Goal: Task Accomplishment & Management: Use online tool/utility

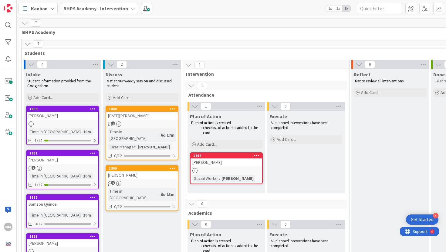
scroll to position [43, 0]
click at [8, 80] on span at bounding box center [8, 81] width 12 height 12
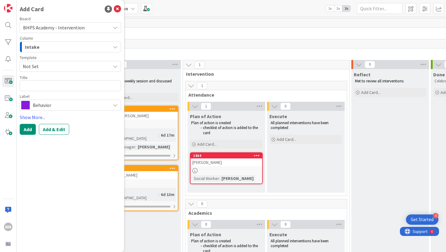
type textarea "x"
type textarea "H"
type textarea "x"
type textarea "Ha"
type textarea "x"
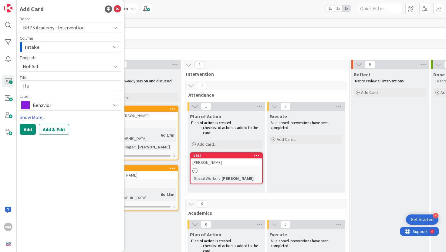
type textarea "Hay"
type textarea "x"
type textarea "Hayd"
type textarea "x"
type textarea "[PERSON_NAME]"
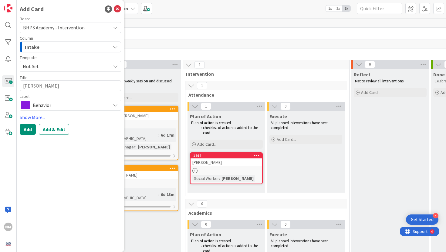
type textarea "x"
type textarea "[PERSON_NAME]"
type textarea "x"
type textarea "[PERSON_NAME]"
type textarea "x"
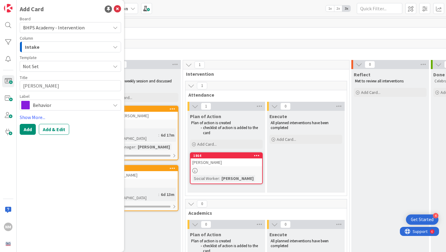
type textarea "[PERSON_NAME]"
type textarea "x"
type textarea "[PERSON_NAME]"
type textarea "x"
type textarea "[PERSON_NAME]"
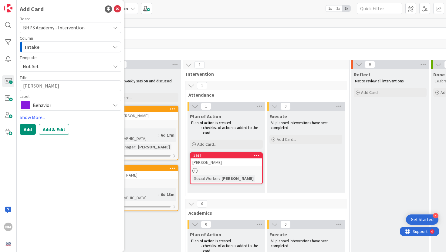
type textarea "x"
type textarea "[PERSON_NAME]"
type textarea "x"
type textarea "[PERSON_NAME]"
click at [67, 100] on div "Behavior" at bounding box center [70, 105] width 101 height 11
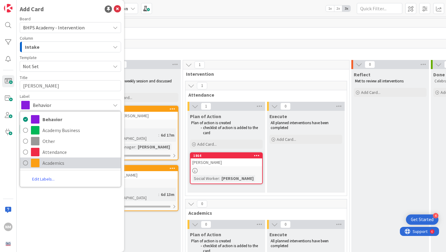
click at [62, 159] on span "Academics" at bounding box center [79, 163] width 75 height 9
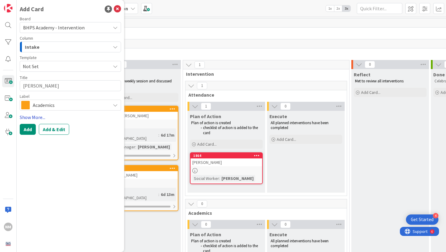
click at [32, 117] on link "Show More..." at bounding box center [70, 117] width 101 height 7
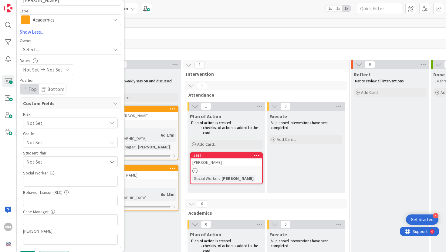
scroll to position [87, 0]
click at [59, 126] on span "Not Set" at bounding box center [65, 121] width 78 height 8
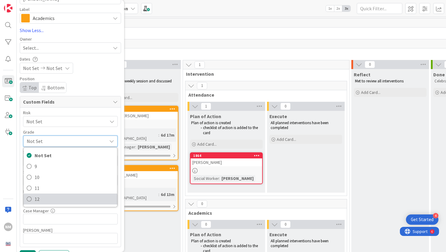
click at [62, 196] on span "12" at bounding box center [74, 199] width 79 height 9
type textarea "x"
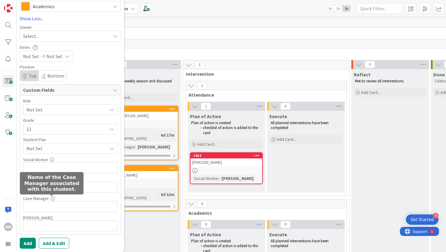
scroll to position [100, 0]
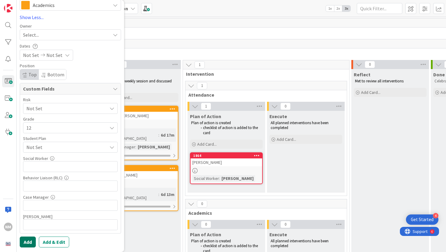
click at [25, 241] on button "Add" at bounding box center [28, 242] width 16 height 11
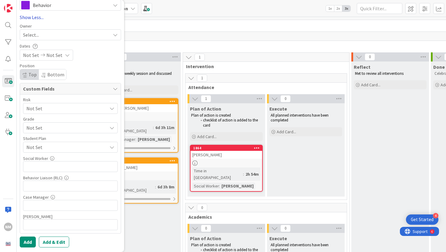
scroll to position [0, 0]
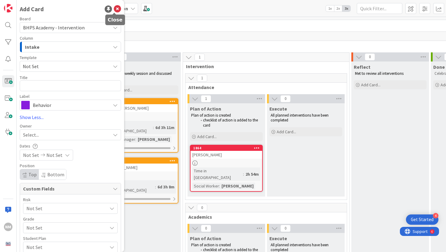
click at [114, 10] on icon at bounding box center [117, 8] width 7 height 7
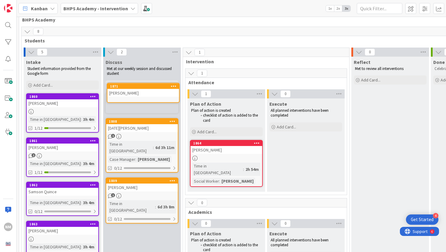
scroll to position [11, 0]
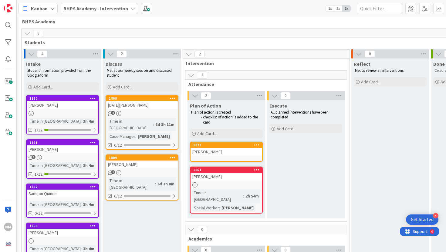
click at [221, 156] on link "1871 [PERSON_NAME]" at bounding box center [226, 152] width 73 height 20
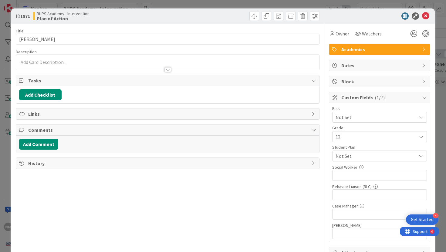
click at [48, 62] on div at bounding box center [167, 62] width 303 height 15
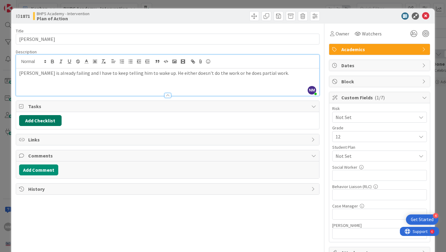
click at [42, 121] on button "Add Checklist" at bounding box center [40, 120] width 42 height 11
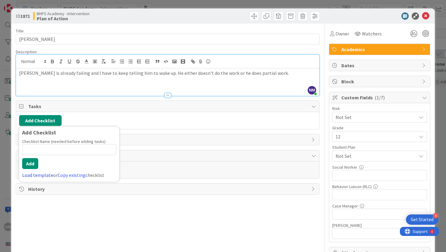
click at [45, 175] on link "Load template" at bounding box center [37, 175] width 31 height 6
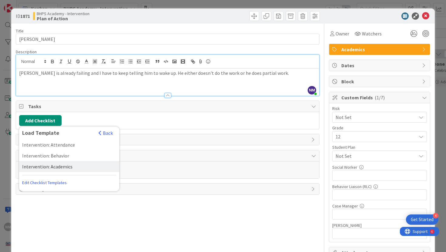
click at [40, 169] on div "Intervention: Academics" at bounding box center [69, 166] width 100 height 11
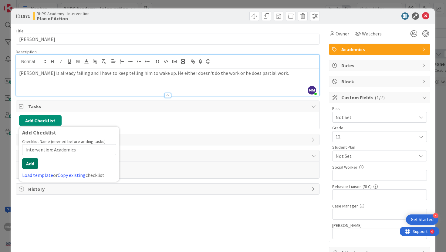
click at [35, 167] on button "Add" at bounding box center [30, 163] width 16 height 11
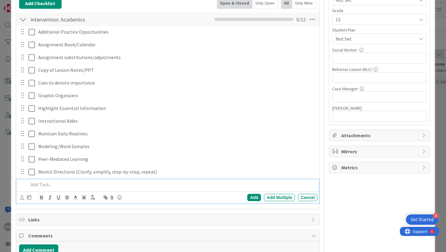
scroll to position [153, 0]
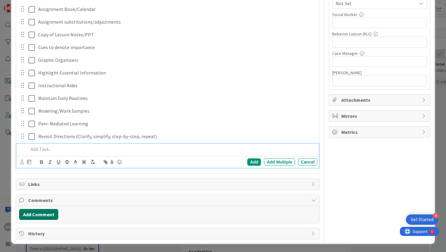
click at [42, 213] on button "Add Comment" at bounding box center [38, 214] width 39 height 11
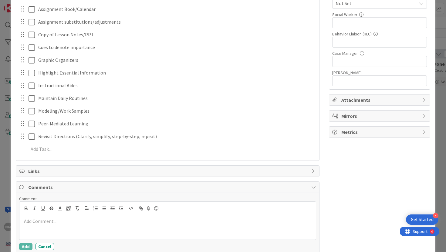
click at [82, 216] on div at bounding box center [167, 228] width 296 height 24
